Goal: Find specific page/section

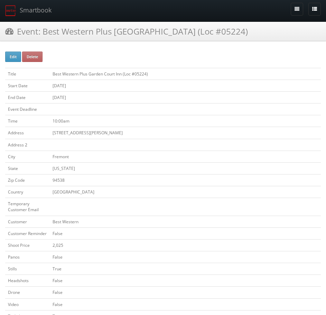
click at [20, 29] on h3 "Event: Best Western Plus [GEOGRAPHIC_DATA] (Loc #05224)" at bounding box center [126, 31] width 243 height 12
click at [29, 9] on link "Smartbook" at bounding box center [28, 10] width 57 height 21
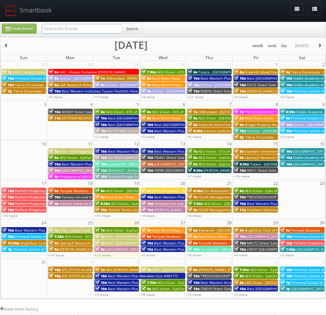
click at [112, 33] on input "text" at bounding box center [82, 29] width 80 height 10
type input "mo575"
click at [135, 23] on div "Create Event mo575 Search" at bounding box center [162, 29] width 325 height 15
click at [135, 25] on button "Search" at bounding box center [132, 29] width 21 height 10
